Goal: Book appointment/travel/reservation: Book appointment/travel/reservation

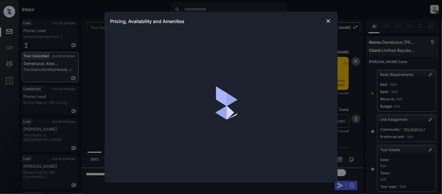
scroll to position [3295, 0]
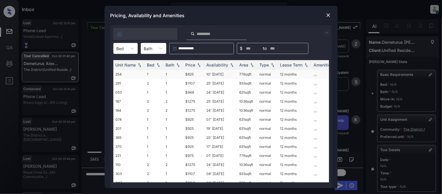
click at [121, 51] on div at bounding box center [120, 48] width 8 height 6
click at [122, 51] on div at bounding box center [120, 48] width 8 height 6
click at [122, 58] on div "1" at bounding box center [125, 62] width 24 height 10
click at [188, 65] on div "Price" at bounding box center [190, 64] width 10 height 5
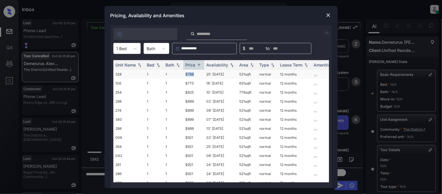
drag, startPoint x: 184, startPoint y: 74, endPoint x: 195, endPoint y: 74, distance: 11.7
click at [195, 74] on td "$768" at bounding box center [193, 74] width 21 height 9
click at [188, 74] on td "$768" at bounding box center [193, 74] width 21 height 9
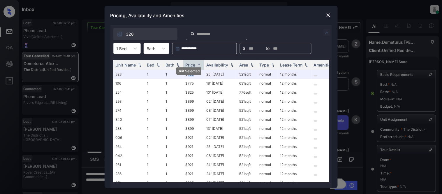
click at [327, 15] on img at bounding box center [328, 15] width 6 height 6
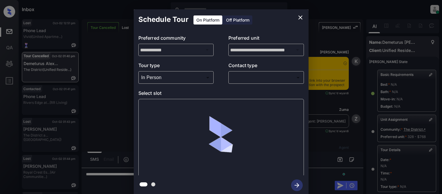
click at [241, 78] on body "Inbox Kristina Cataag Online Set yourself offline Set yourself on break Profile…" at bounding box center [221, 97] width 442 height 194
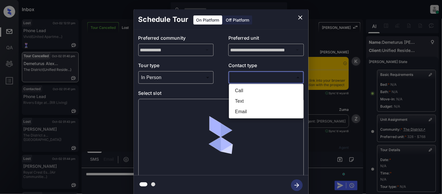
click at [238, 101] on li "Text" at bounding box center [266, 101] width 72 height 10
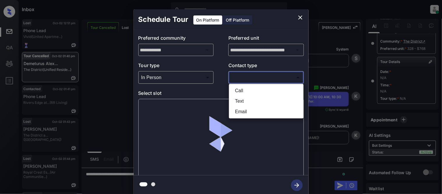
type input "****"
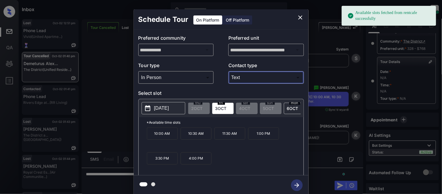
click at [165, 110] on p "[DATE]" at bounding box center [161, 108] width 15 height 7
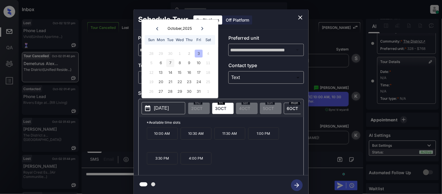
click at [167, 65] on div "7" at bounding box center [170, 63] width 8 height 8
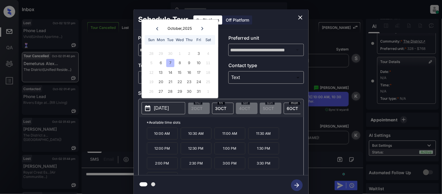
click at [226, 136] on p "11:00 AM" at bounding box center [229, 133] width 31 height 12
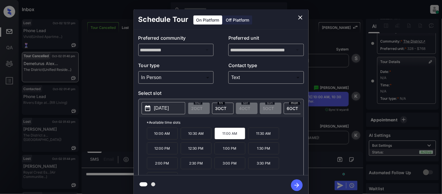
click at [301, 185] on icon "button" at bounding box center [297, 185] width 12 height 12
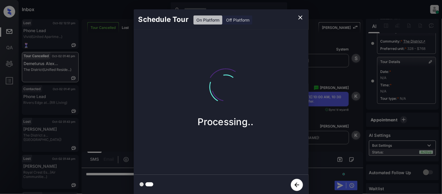
click at [322, 138] on div "Schedule Tour On Platform Off Platform Processing.." at bounding box center [221, 102] width 442 height 204
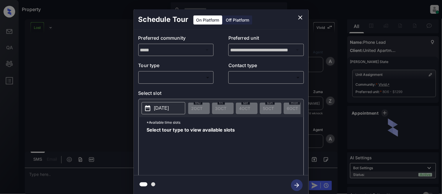
scroll to position [913, 0]
click at [197, 75] on body "Property [PERSON_NAME] Cataag Online Set yourself offline Set yourself on break…" at bounding box center [221, 97] width 442 height 194
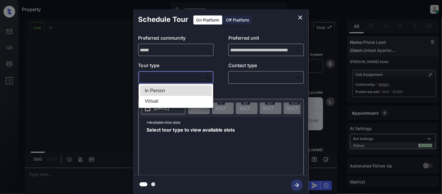
click at [168, 91] on li "In Person" at bounding box center [176, 90] width 72 height 10
type input "********"
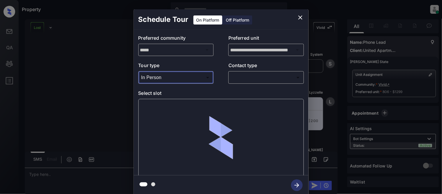
click at [237, 74] on body "Property Kristina Cataag Online Set yourself offline Set yourself on break Prof…" at bounding box center [221, 97] width 442 height 194
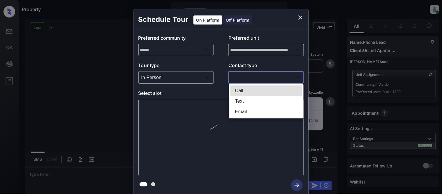
click at [239, 97] on li "Text" at bounding box center [266, 101] width 72 height 10
type input "****"
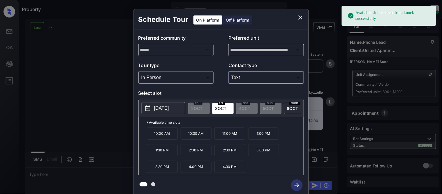
click at [169, 107] on p "[DATE]" at bounding box center [161, 108] width 15 height 7
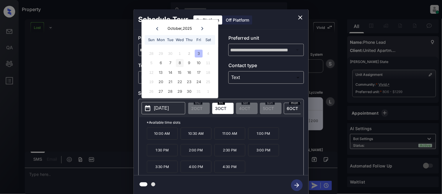
click at [179, 63] on div "8" at bounding box center [180, 63] width 8 height 8
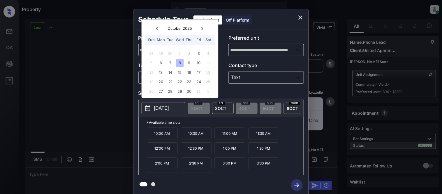
click at [158, 169] on p "2:00 PM" at bounding box center [162, 163] width 31 height 12
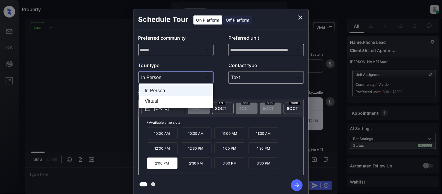
click at [188, 80] on body "Property Kristina Cataag Online Set yourself offline Set yourself on break Prof…" at bounding box center [221, 97] width 442 height 194
click at [161, 97] on li "Virtual" at bounding box center [176, 101] width 72 height 10
type input "*******"
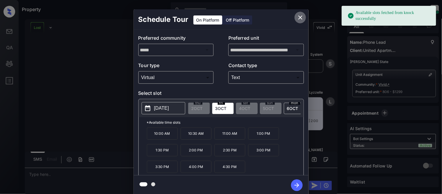
click at [300, 17] on icon "close" at bounding box center [300, 17] width 4 height 4
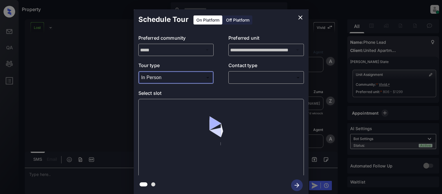
click at [226, 81] on div at bounding box center [221, 97] width 442 height 194
click at [236, 79] on body "Property Kristina Cataag Online Set yourself offline Set yourself on break Prof…" at bounding box center [221, 97] width 442 height 194
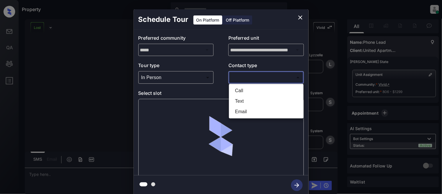
click at [236, 99] on li "Text" at bounding box center [266, 101] width 72 height 10
type input "****"
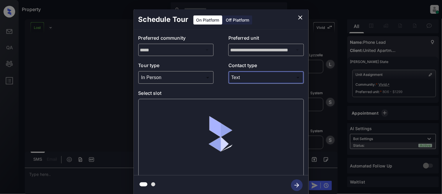
click at [159, 82] on body "Property Kristina Cataag Online Set yourself offline Set yourself on break Prof…" at bounding box center [221, 97] width 442 height 194
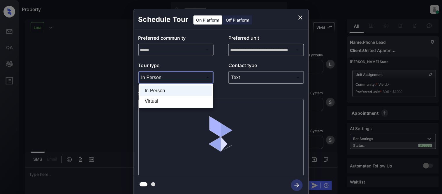
click at [160, 101] on li "Virtual" at bounding box center [176, 101] width 72 height 10
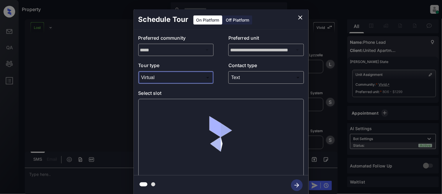
type input "*******"
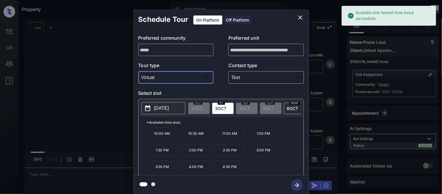
click at [298, 17] on icon "close" at bounding box center [300, 17] width 7 height 7
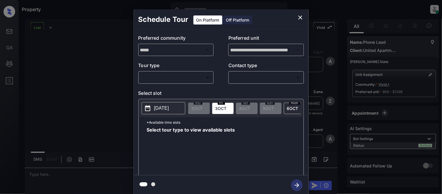
scroll to position [945, 0]
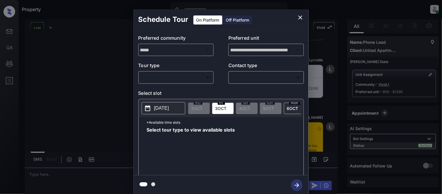
click at [156, 77] on body "Property [PERSON_NAME] Cataag Online Set yourself offline Set yourself on break…" at bounding box center [221, 97] width 442 height 194
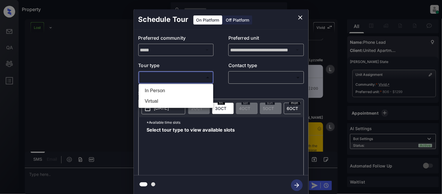
click at [153, 98] on li "Virtual" at bounding box center [176, 101] width 72 height 10
type input "*******"
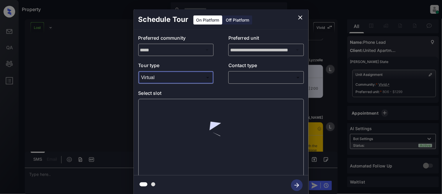
click at [235, 80] on body "Property [PERSON_NAME] Cataag Online Set yourself offline Set yourself on break…" at bounding box center [221, 97] width 442 height 194
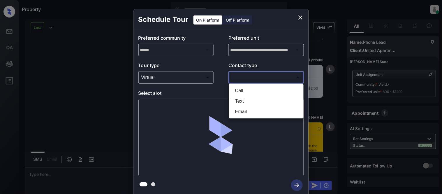
click at [243, 98] on li "Text" at bounding box center [266, 101] width 72 height 10
type input "****"
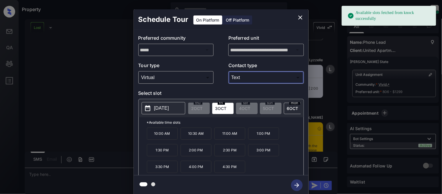
click at [169, 107] on p "[DATE]" at bounding box center [161, 108] width 15 height 7
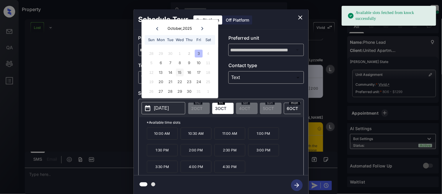
click at [181, 65] on div "8" at bounding box center [180, 63] width 8 height 8
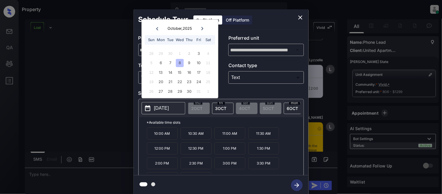
click at [161, 168] on p "2:00 PM" at bounding box center [162, 163] width 31 height 12
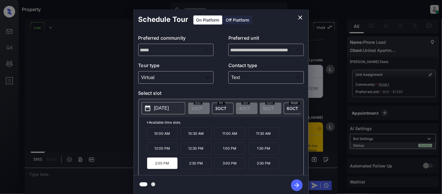
click at [299, 186] on icon "button" at bounding box center [297, 185] width 12 height 12
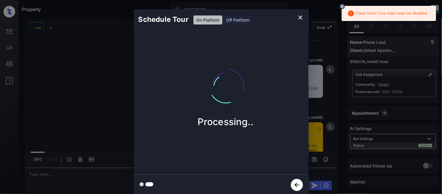
drag, startPoint x: 376, startPoint y: 19, endPoint x: 357, endPoint y: 12, distance: 20.1
click at [357, 13] on div "Client Error: Live video tours are disabled." at bounding box center [387, 14] width 80 height 12
drag, startPoint x: 356, startPoint y: 12, endPoint x: 375, endPoint y: 17, distance: 19.6
click at [375, 17] on div "Client Error: Live video tours are disabled." at bounding box center [387, 14] width 80 height 12
drag, startPoint x: 375, startPoint y: 19, endPoint x: 353, endPoint y: 13, distance: 23.1
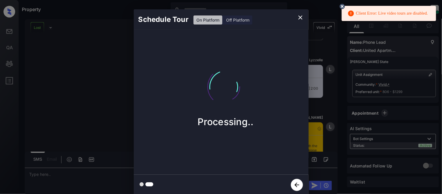
click at [353, 13] on div "Client Error: Live video tours are disabled." at bounding box center [387, 14] width 80 height 12
click at [299, 16] on icon "close" at bounding box center [300, 17] width 4 height 4
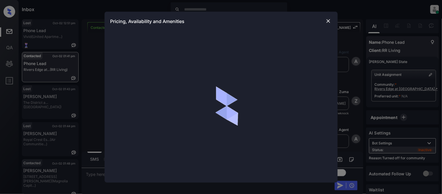
scroll to position [0, 2]
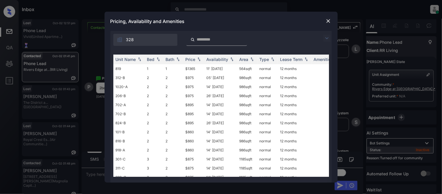
click at [327, 36] on img at bounding box center [326, 38] width 7 height 7
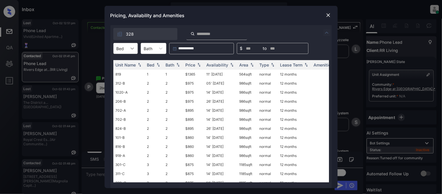
click at [132, 48] on icon at bounding box center [132, 48] width 6 height 6
click at [125, 76] on div "2" at bounding box center [125, 73] width 24 height 10
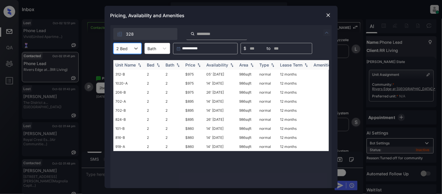
click at [209, 65] on div "Availability" at bounding box center [217, 64] width 22 height 5
drag, startPoint x: 185, startPoint y: 71, endPoint x: 194, endPoint y: 73, distance: 9.3
click at [194, 73] on td "$975" at bounding box center [193, 74] width 21 height 9
copy td "$975"
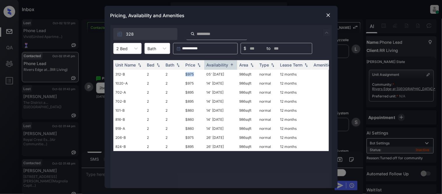
click at [330, 15] on img at bounding box center [328, 15] width 6 height 6
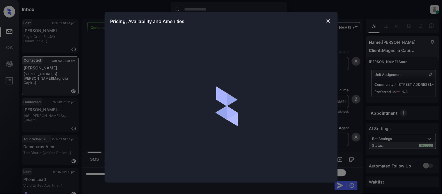
scroll to position [250, 0]
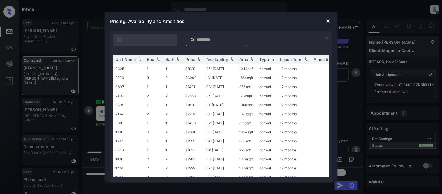
click at [325, 40] on img at bounding box center [326, 38] width 7 height 7
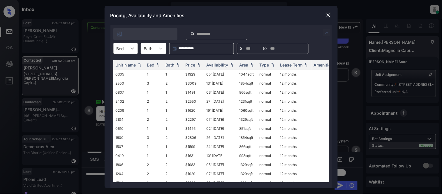
click at [128, 47] on div at bounding box center [132, 48] width 10 height 10
click at [126, 61] on div "1" at bounding box center [125, 62] width 24 height 10
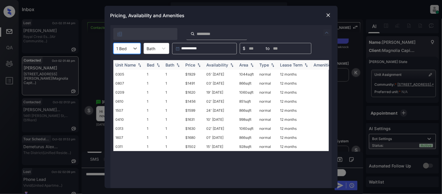
click at [196, 64] on img at bounding box center [199, 65] width 6 height 4
drag, startPoint x: 184, startPoint y: 74, endPoint x: 200, endPoint y: 74, distance: 16.3
click at [200, 74] on td "$1456" at bounding box center [193, 74] width 21 height 9
copy td "$1456"
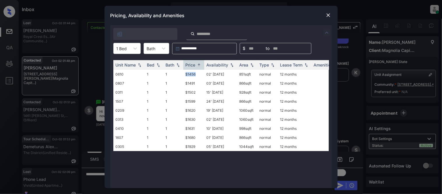
click at [327, 16] on img at bounding box center [328, 15] width 6 height 6
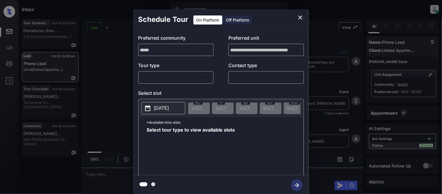
scroll to position [657, 0]
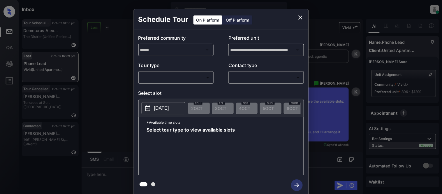
click at [299, 19] on icon "close" at bounding box center [300, 17] width 7 height 7
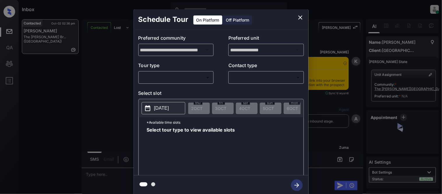
click at [178, 77] on body "Inbox [PERSON_NAME] Cataag Online Set yourself offline Set yourself on break Pr…" at bounding box center [221, 97] width 442 height 194
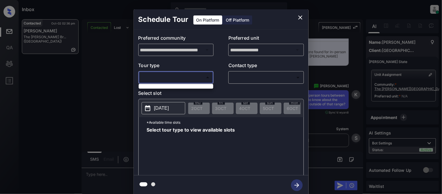
click at [171, 86] on ul at bounding box center [176, 85] width 75 height 3
click at [193, 79] on div at bounding box center [221, 97] width 442 height 194
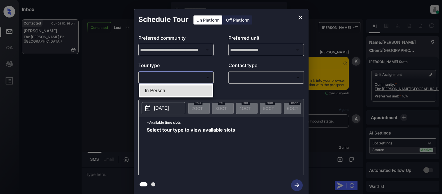
click at [158, 91] on li "In Person" at bounding box center [176, 90] width 72 height 10
click at [241, 74] on div at bounding box center [221, 97] width 442 height 194
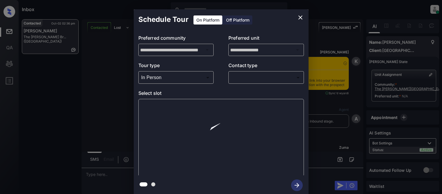
type input "********"
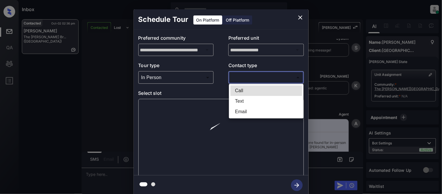
click at [242, 75] on body "Inbox [PERSON_NAME] Cataag Online Set yourself offline Set yourself on break Pr…" at bounding box center [221, 97] width 442 height 194
click at [242, 99] on li "Text" at bounding box center [266, 101] width 72 height 10
type input "****"
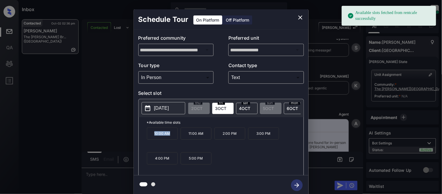
drag, startPoint x: 152, startPoint y: 139, endPoint x: 174, endPoint y: 141, distance: 22.5
click at [174, 139] on p "10:00 AM" at bounding box center [162, 133] width 31 height 12
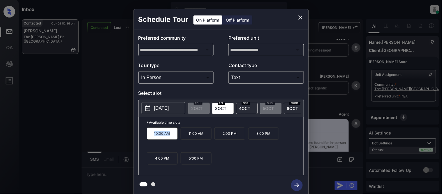
drag, startPoint x: 158, startPoint y: 131, endPoint x: 176, endPoint y: 139, distance: 20.1
click at [176, 139] on p "10:00 AM" at bounding box center [162, 133] width 31 height 12
copy p "10:00 AM"
click at [301, 17] on icon "close" at bounding box center [300, 17] width 7 height 7
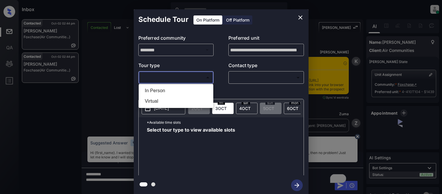
click at [153, 86] on li "In Person" at bounding box center [176, 90] width 72 height 10
type input "********"
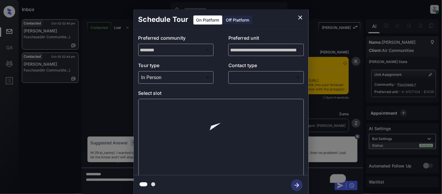
scroll to position [694, 0]
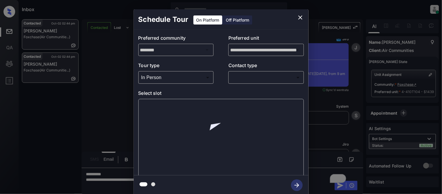
click at [240, 79] on body "Inbox [PERSON_NAME] Cataag Online Set yourself offline Set yourself on break Pr…" at bounding box center [221, 97] width 442 height 194
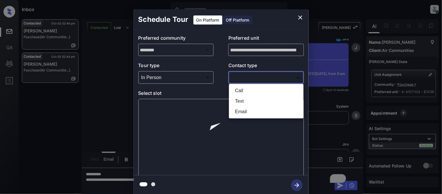
click at [242, 105] on li "Text" at bounding box center [266, 101] width 72 height 10
type input "****"
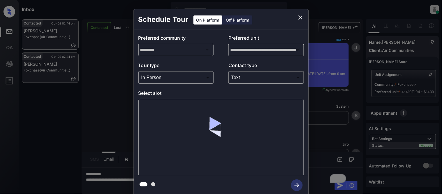
click at [161, 113] on div at bounding box center [220, 138] width 165 height 78
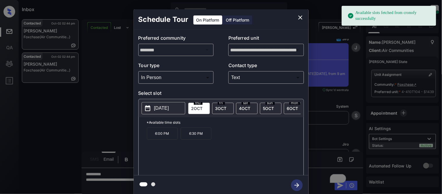
click at [161, 111] on p "[DATE]" at bounding box center [161, 108] width 15 height 7
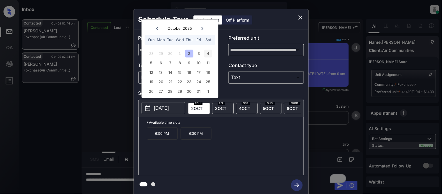
click at [206, 55] on div "4" at bounding box center [208, 54] width 8 height 8
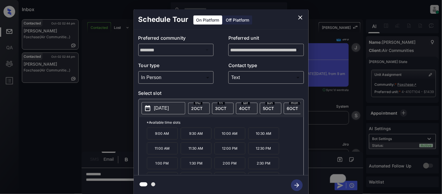
click at [235, 151] on p "12:00 PM" at bounding box center [229, 148] width 31 height 12
click at [297, 183] on icon "button" at bounding box center [297, 185] width 12 height 12
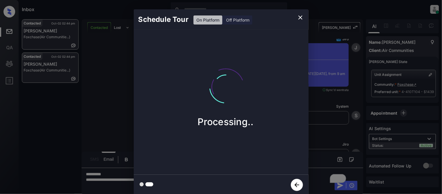
click at [347, 122] on div "Schedule Tour On Platform Off Platform Processing.." at bounding box center [221, 102] width 442 height 204
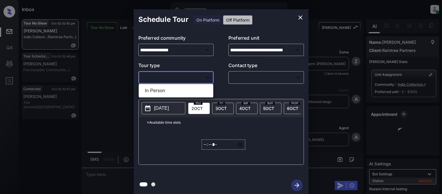
click at [199, 75] on body "Inbox [PERSON_NAME] Cataag Online Set yourself offline Set yourself on break Pr…" at bounding box center [221, 97] width 442 height 194
click at [181, 86] on li "In Person" at bounding box center [176, 90] width 72 height 10
type input "********"
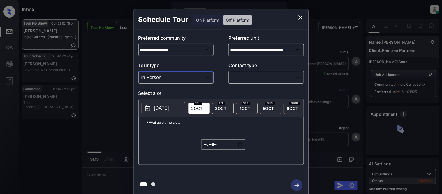
click at [254, 72] on div at bounding box center [221, 97] width 442 height 194
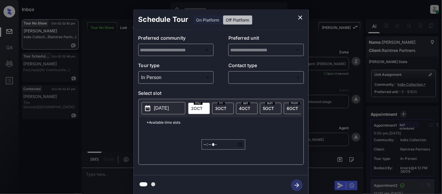
scroll to position [3053, 0]
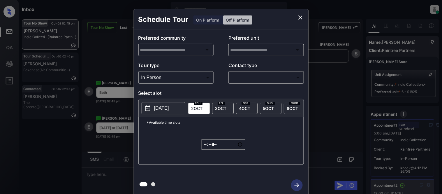
click at [245, 74] on body "Inbox [PERSON_NAME] Cataag Online Set yourself offline Set yourself on break Pr…" at bounding box center [221, 97] width 442 height 194
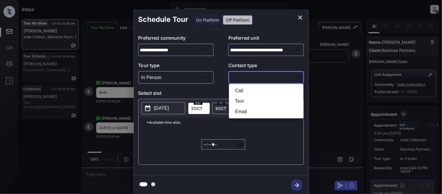
click at [243, 99] on li "Text" at bounding box center [266, 101] width 72 height 10
type input "****"
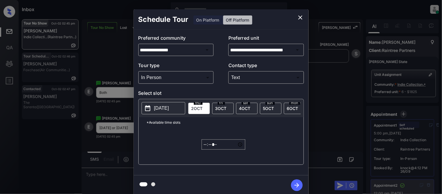
click at [165, 106] on p "[DATE]" at bounding box center [161, 108] width 15 height 7
click at [298, 15] on icon "close" at bounding box center [300, 17] width 7 height 7
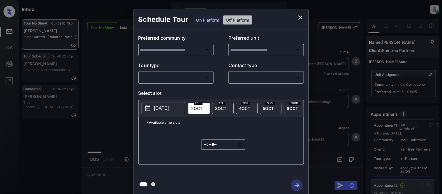
scroll to position [3053, 0]
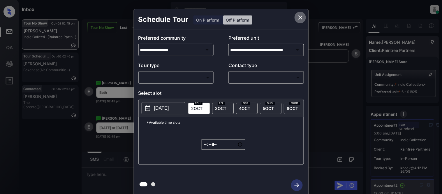
click at [300, 15] on icon "close" at bounding box center [300, 17] width 7 height 7
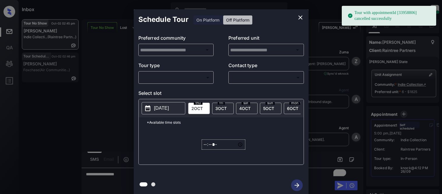
type input "**********"
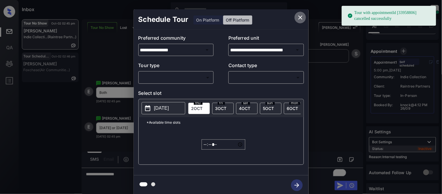
click at [300, 19] on icon "close" at bounding box center [300, 17] width 7 height 7
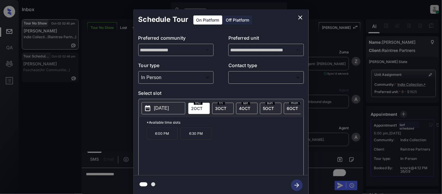
scroll to position [65, 0]
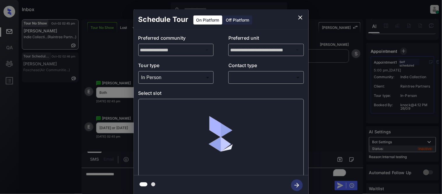
click at [245, 79] on body "Inbox Kristina Cataag Online Set yourself offline Set yourself on break Profile…" at bounding box center [221, 97] width 442 height 194
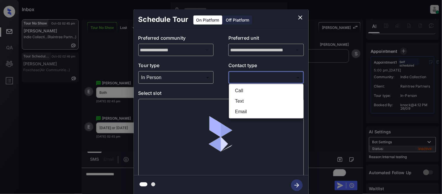
click at [243, 101] on li "Text" at bounding box center [266, 101] width 72 height 10
type input "****"
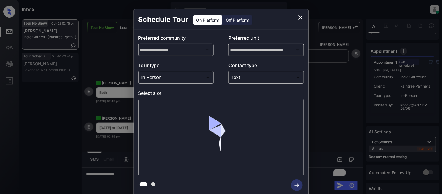
click at [165, 111] on div at bounding box center [220, 138] width 165 height 78
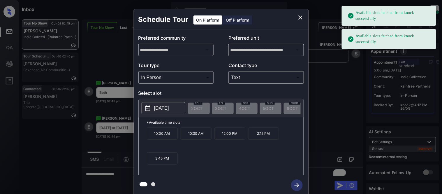
click at [167, 107] on p "2025-10-08" at bounding box center [161, 108] width 15 height 7
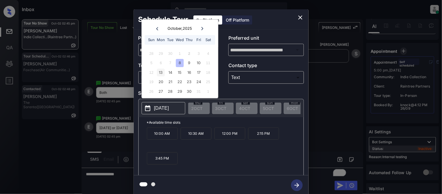
click at [158, 72] on div "13" at bounding box center [161, 72] width 8 height 8
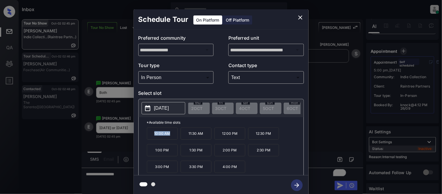
drag, startPoint x: 144, startPoint y: 135, endPoint x: 170, endPoint y: 137, distance: 25.4
click at [170, 137] on div "*Available time slots 10:00 AM 11:30 AM 12:00 PM 12:30 PM 1:00 PM 1:30 PM 2:00 …" at bounding box center [221, 147] width 165 height 60
copy p "10:00 AM"
click at [107, 175] on div "**********" at bounding box center [221, 102] width 442 height 204
